Goal: Book appointment/travel/reservation

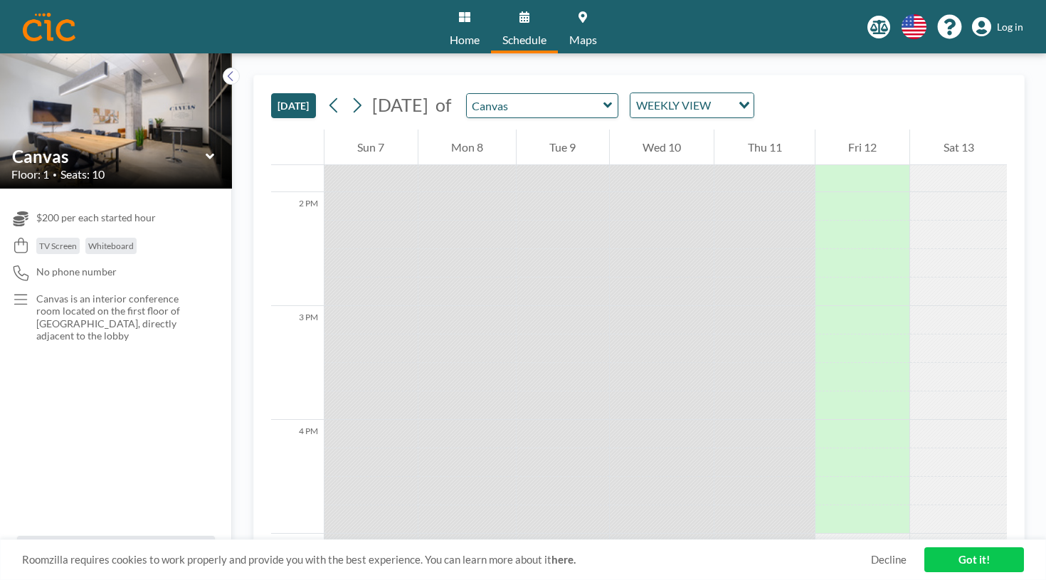
scroll to position [1572, 0]
click at [350, 95] on icon at bounding box center [357, 105] width 14 height 21
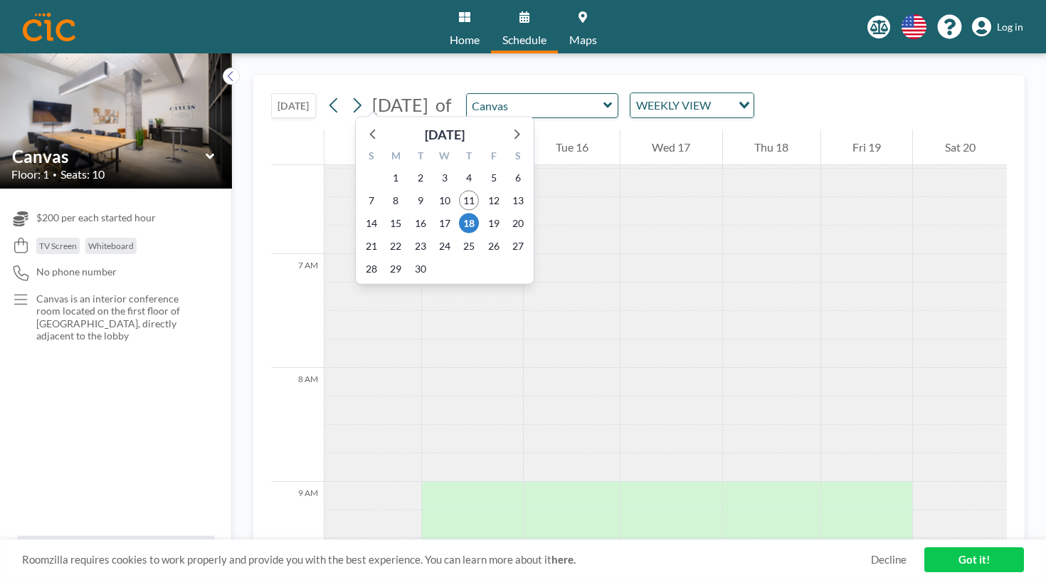
scroll to position [716, 0]
click at [410, 213] on span "16" at bounding box center [420, 223] width 20 height 20
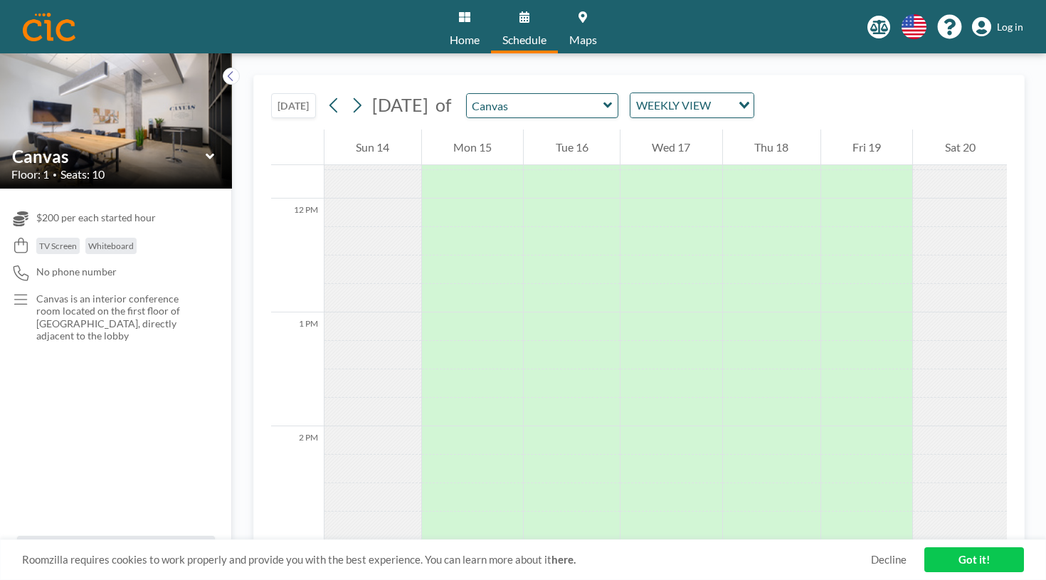
scroll to position [1350, 0]
drag, startPoint x: 529, startPoint y: 278, endPoint x: 530, endPoint y: 339, distance: 61.2
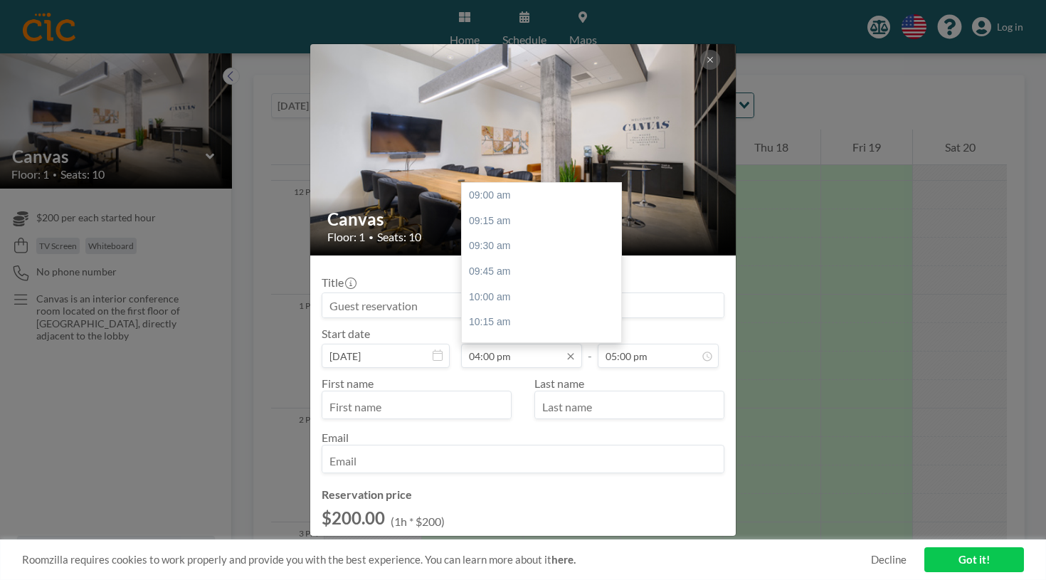
scroll to position [590, 0]
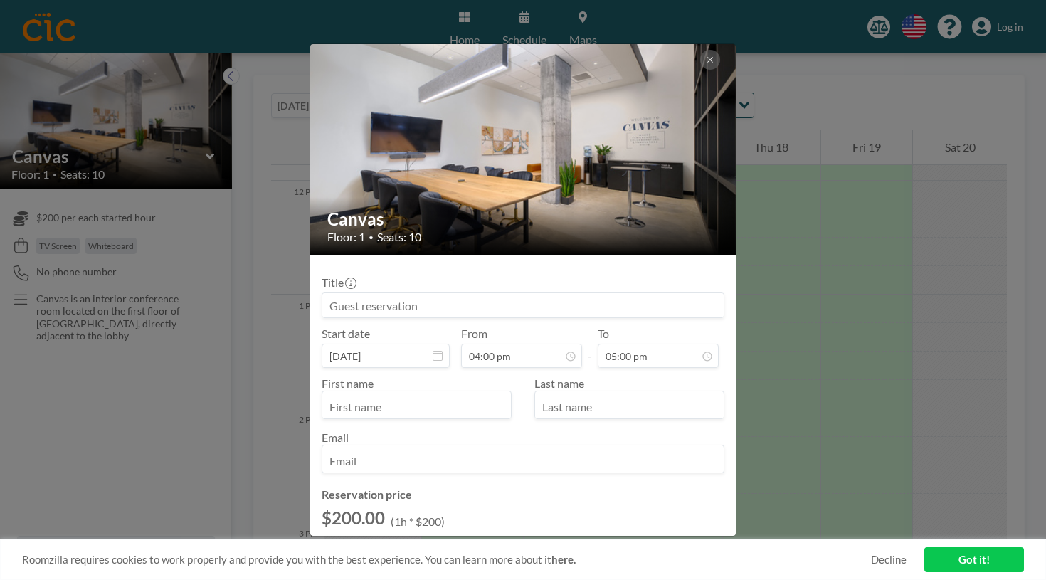
click at [468, 394] on input "text" at bounding box center [416, 406] width 189 height 24
type input "r"
type input "[PERSON_NAME]"
click at [562, 394] on input "text" at bounding box center [629, 406] width 189 height 24
type input "[PERSON_NAME]"
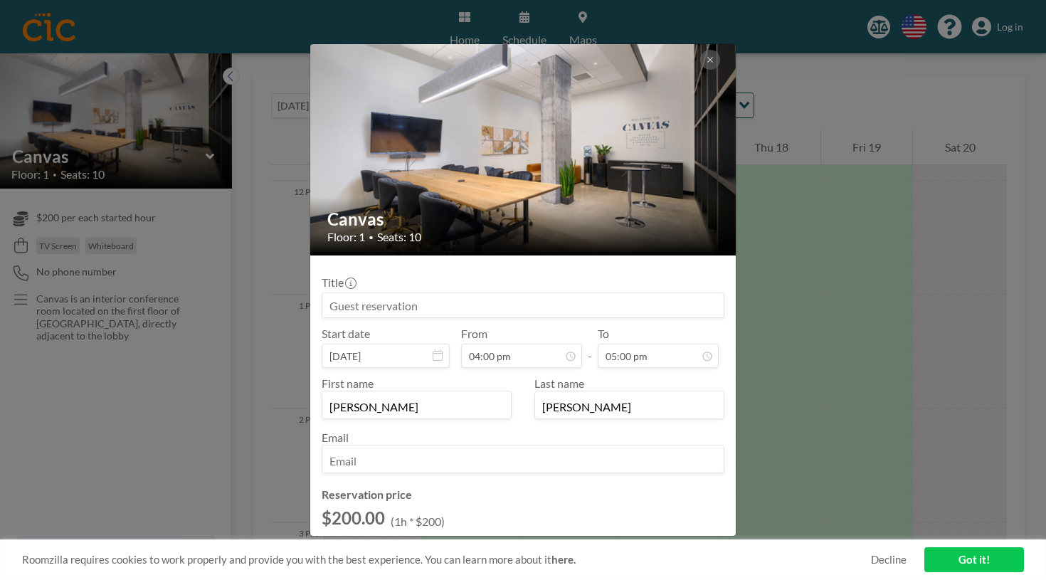
click at [547, 448] on input "email" at bounding box center [522, 460] width 401 height 24
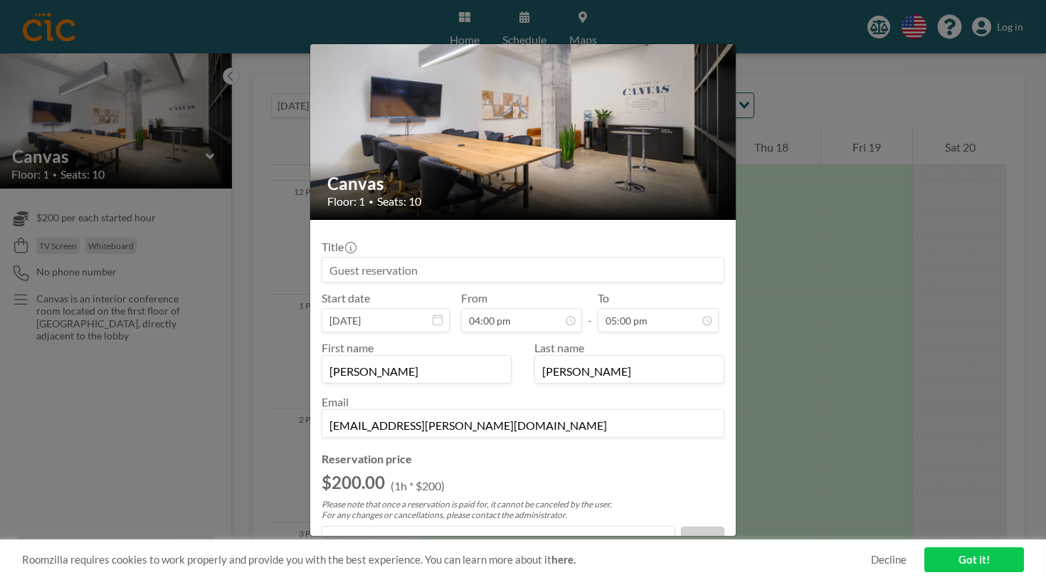
type input "[EMAIL_ADDRESS][PERSON_NAME][DOMAIN_NAME]"
click at [334, 564] on input "Title" at bounding box center [329, 568] width 9 height 9
checkbox input "true"
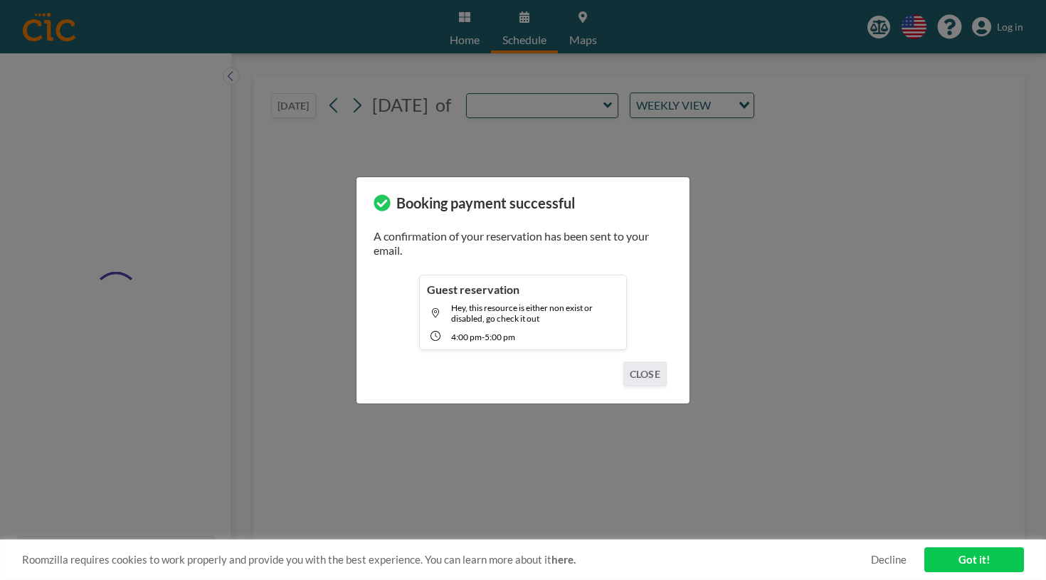
type input "Canvas"
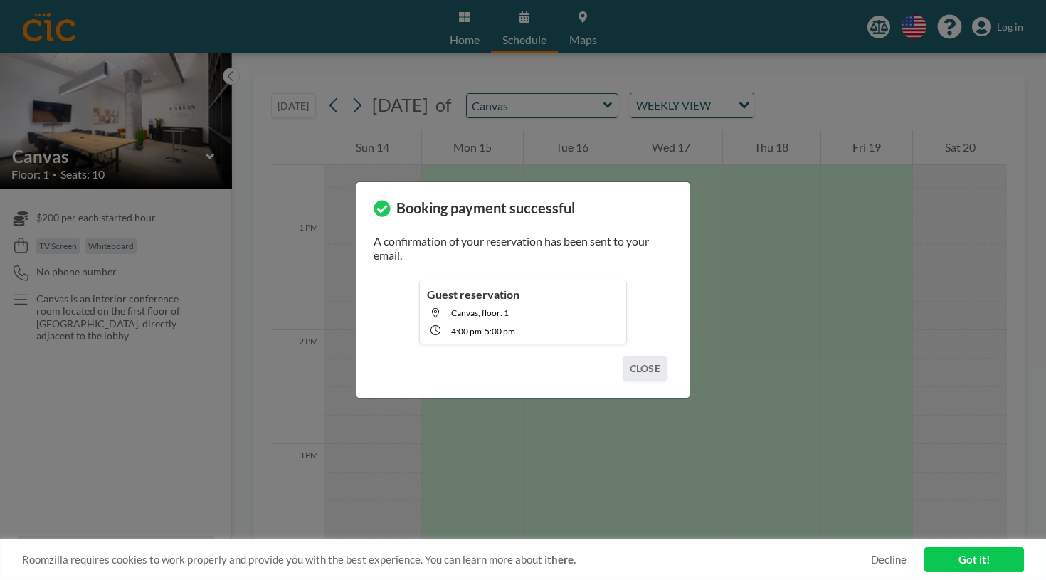
scroll to position [1456, 0]
click at [623, 356] on button "CLOSE" at bounding box center [644, 368] width 43 height 25
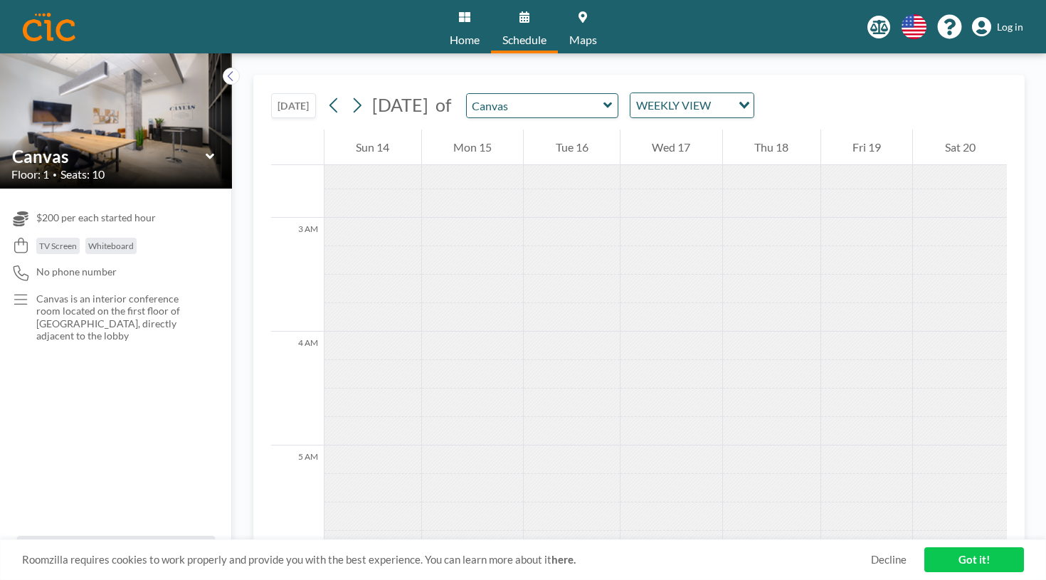
scroll to position [0, 0]
click at [569, 34] on span "Maps" at bounding box center [583, 39] width 28 height 11
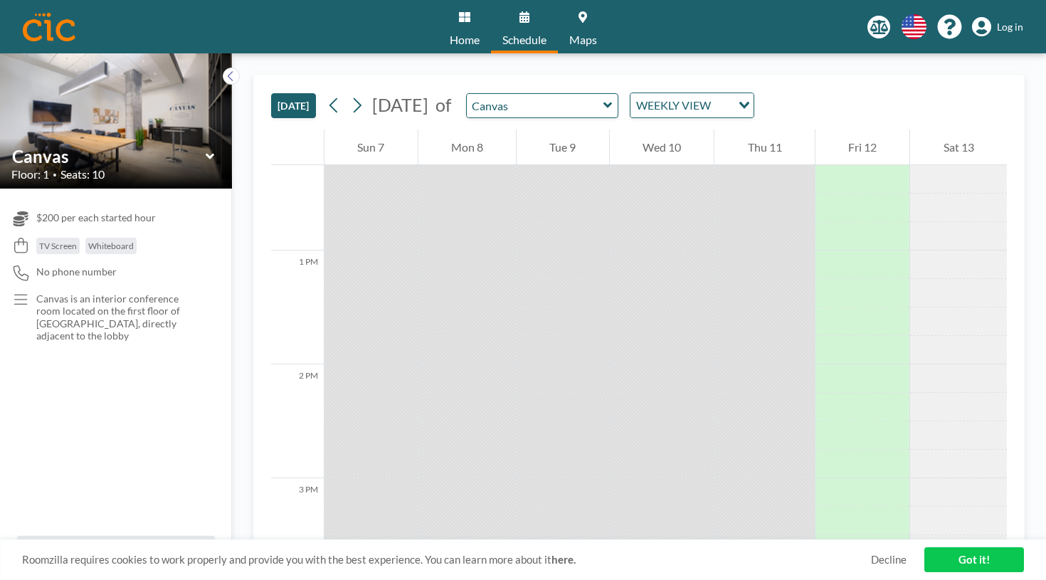
scroll to position [1380, 0]
click at [206, 149] on icon at bounding box center [210, 156] width 9 height 14
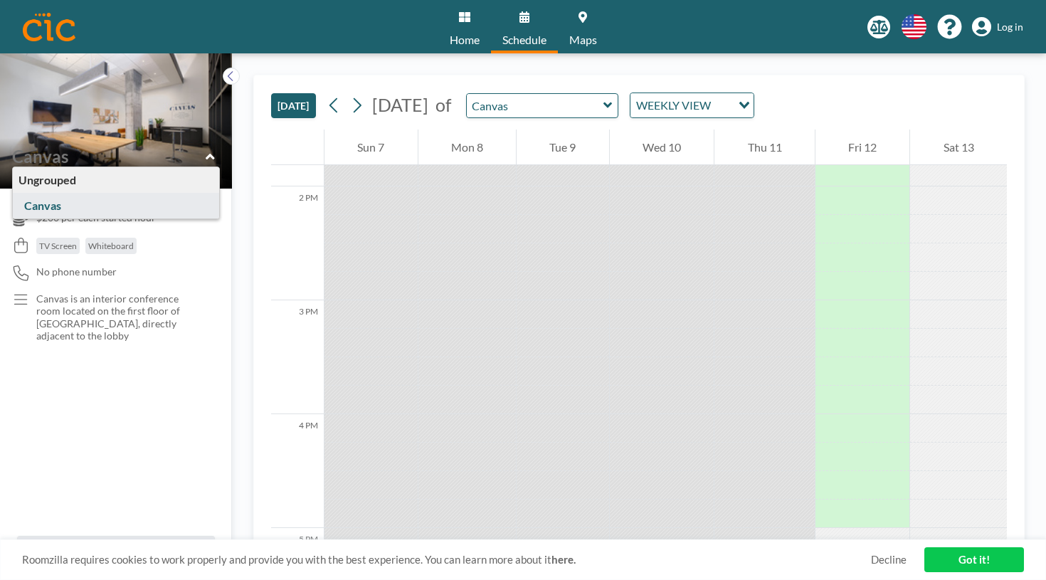
click at [134, 292] on p "Canvas is an interior conference room located on the first floor of [GEOGRAPHIC…" at bounding box center [119, 317] width 167 height 50
